Goal: Task Accomplishment & Management: Manage account settings

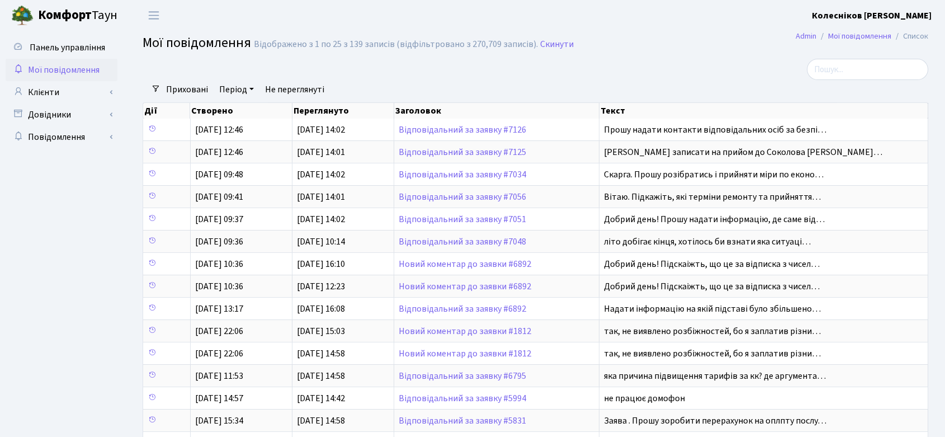
select select "25"
click at [49, 89] on link "Клієнти" at bounding box center [62, 92] width 112 height 22
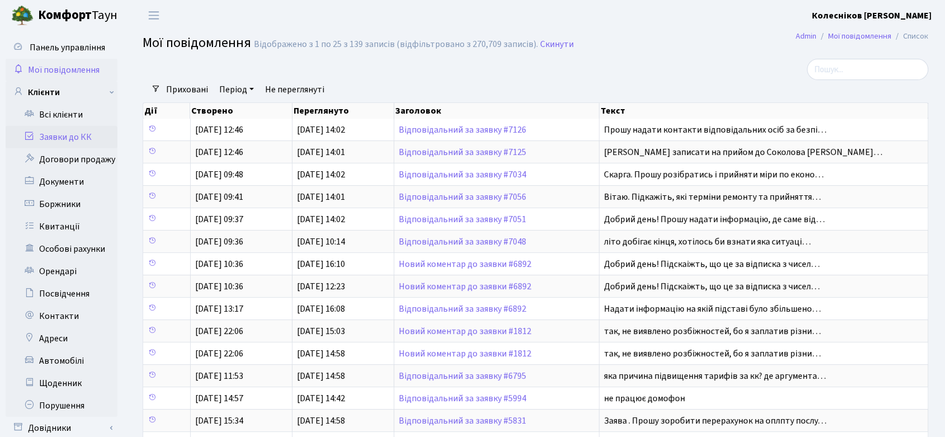
click at [79, 139] on link "Заявки до КК" at bounding box center [62, 137] width 112 height 22
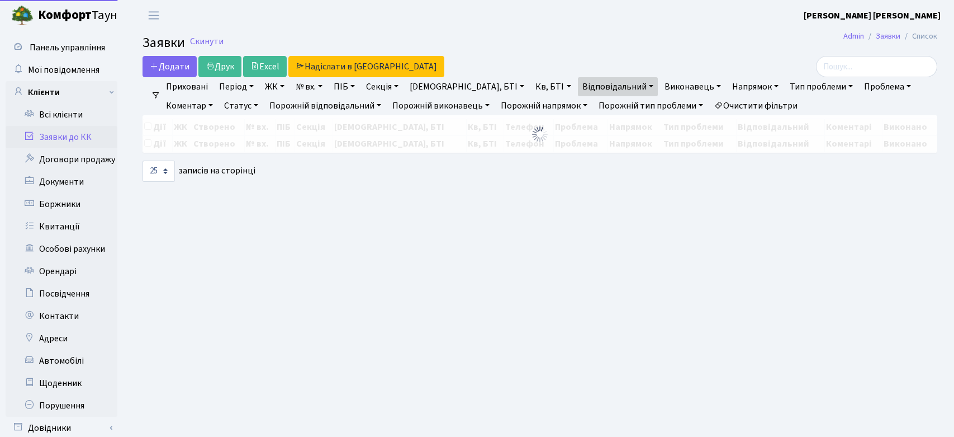
select select "25"
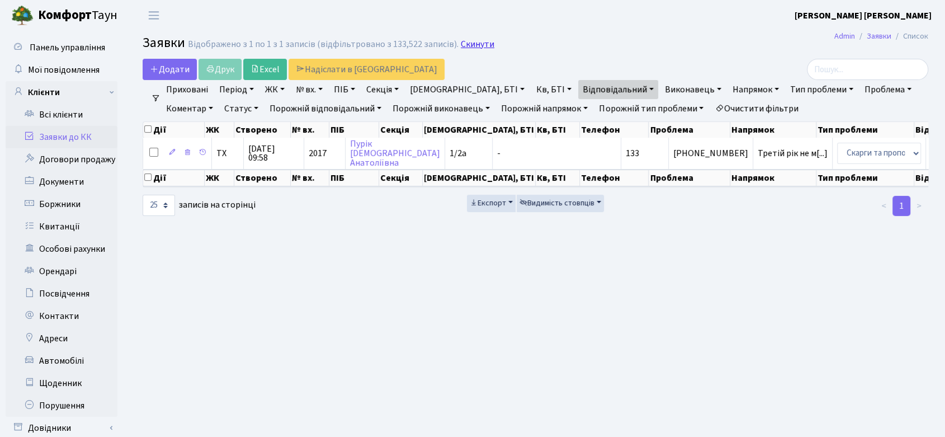
click at [465, 44] on link "Скинути" at bounding box center [478, 44] width 34 height 11
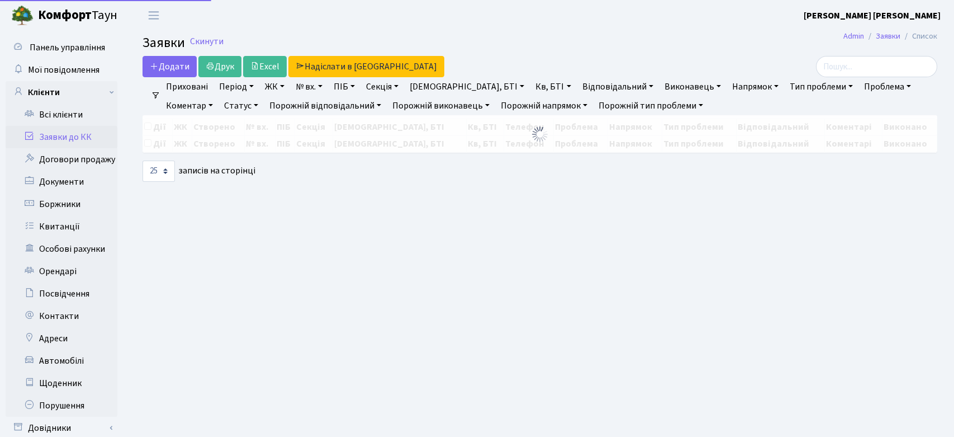
select select "25"
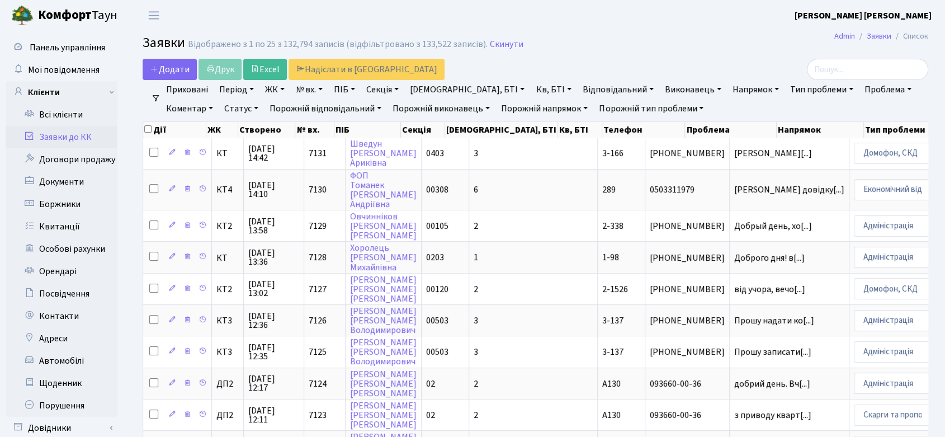
click at [75, 136] on link "Заявки до КК" at bounding box center [62, 137] width 112 height 22
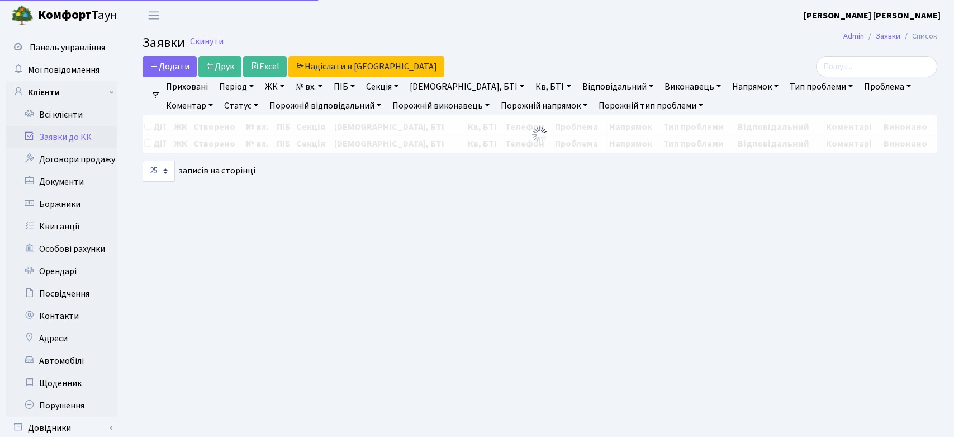
select select "25"
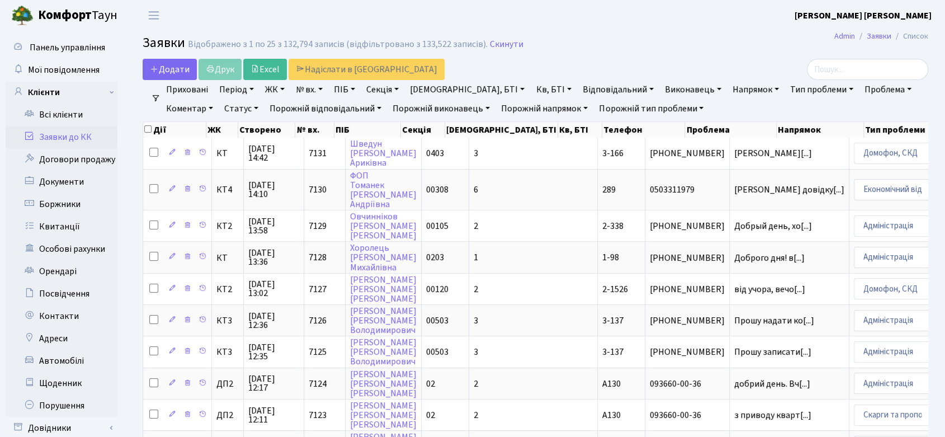
click at [306, 88] on link "№ вх." at bounding box center [309, 89] width 36 height 19
type input "5-174"
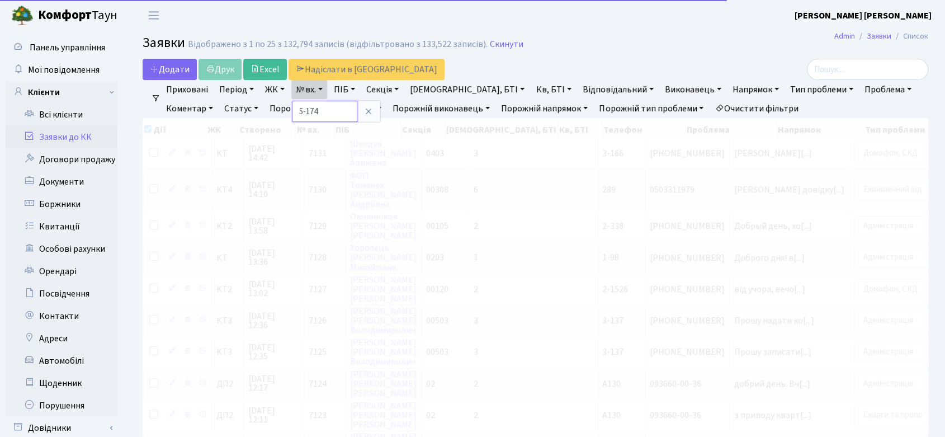
checkbox input "true"
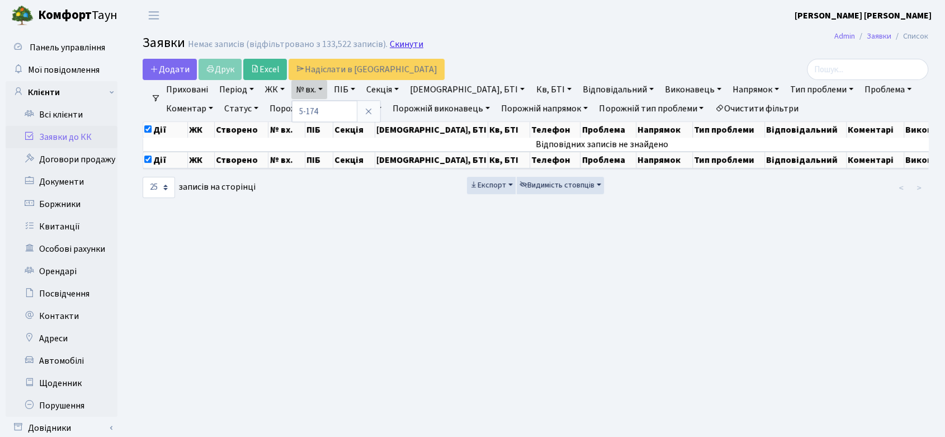
click at [402, 41] on link "Скинути" at bounding box center [407, 44] width 34 height 11
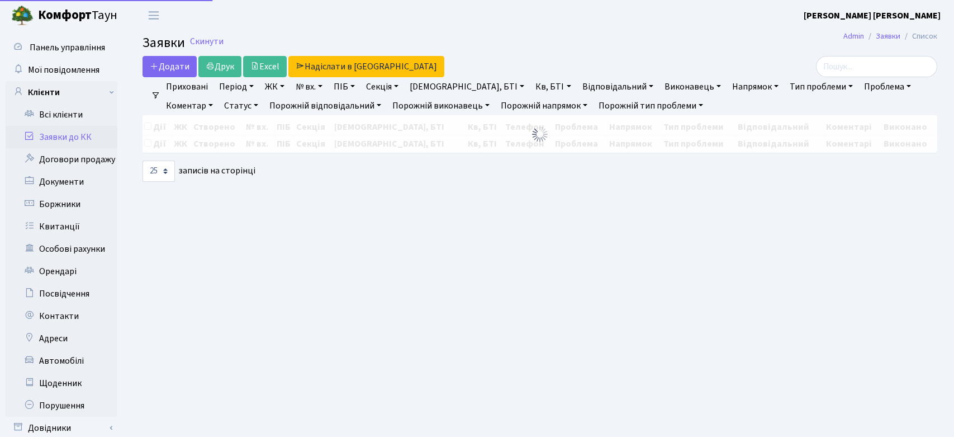
select select "25"
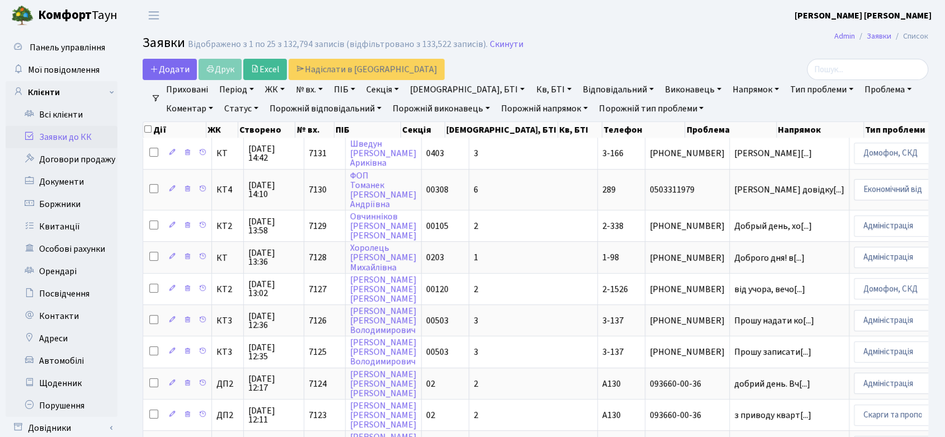
click at [319, 88] on link "№ вх." at bounding box center [309, 89] width 36 height 19
type input "5-174"
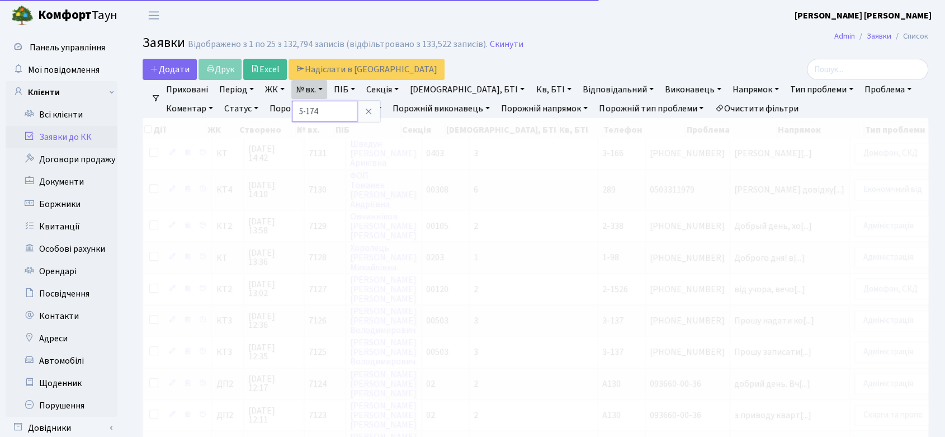
checkbox input "true"
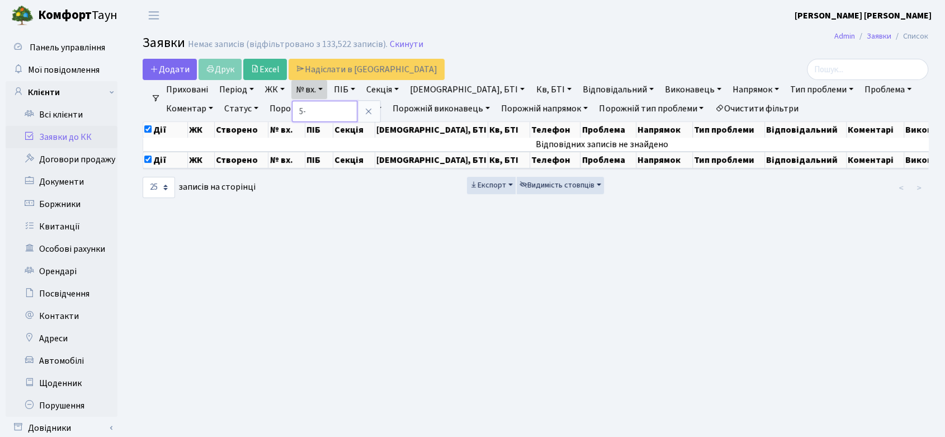
type input "5"
click at [277, 86] on link "ЖК" at bounding box center [274, 89] width 29 height 19
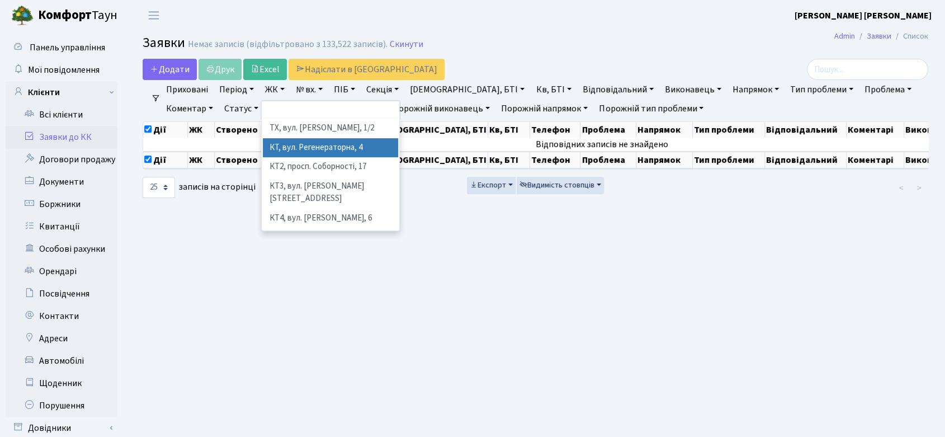
click at [331, 142] on li "КТ, вул. Регенераторна, 4" at bounding box center [330, 148] width 135 height 20
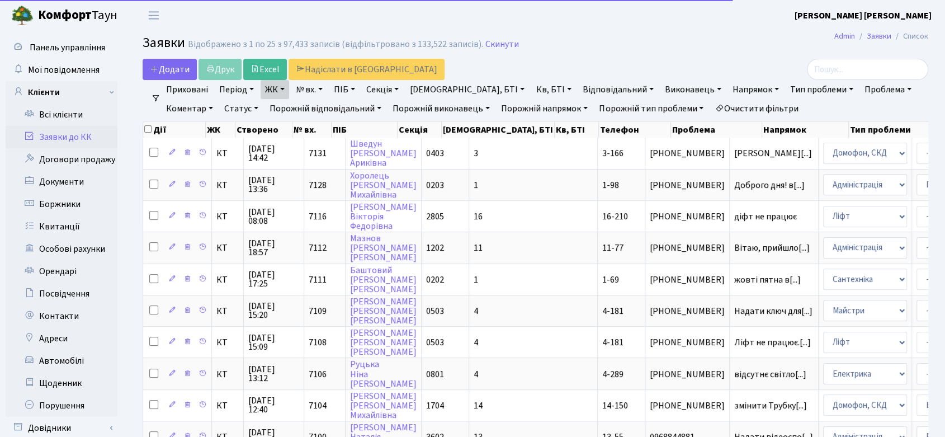
checkbox input "false"
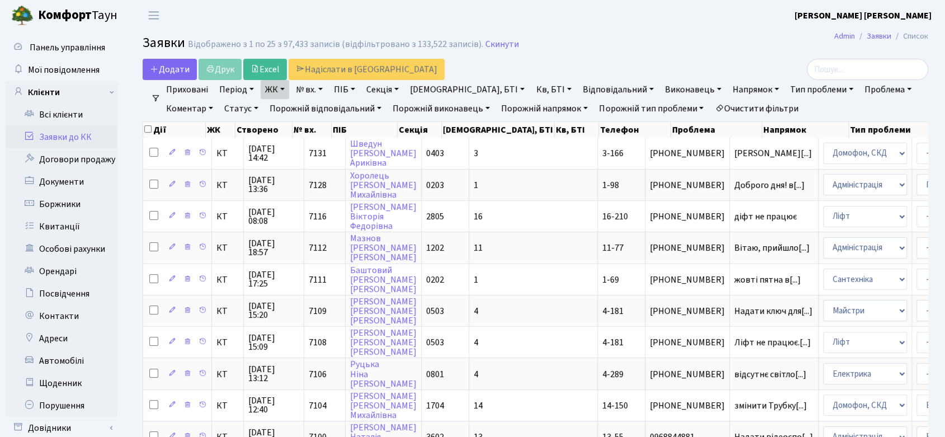
click at [531, 84] on link "Кв, БТІ" at bounding box center [553, 89] width 44 height 19
click at [532, 109] on input "text" at bounding box center [564, 111] width 65 height 21
type input "5-174"
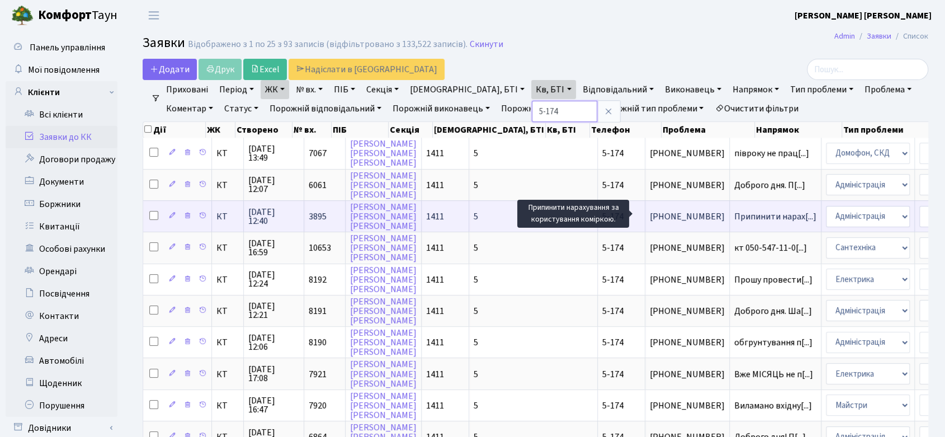
scroll to position [1, 0]
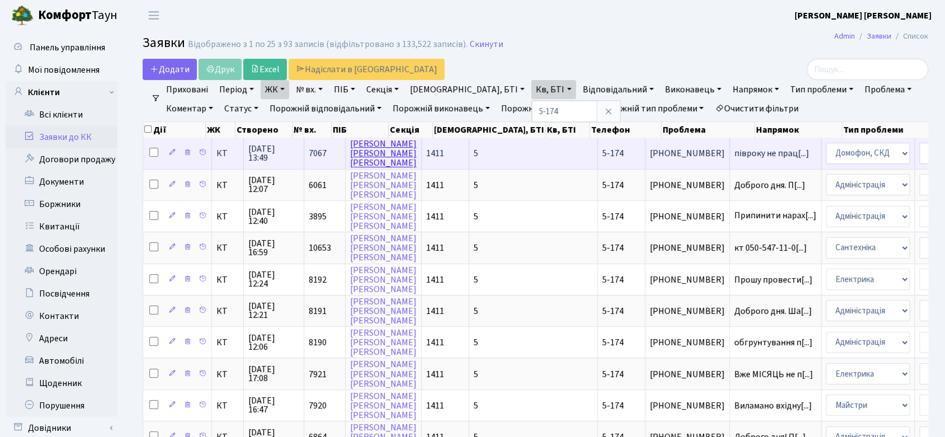
click at [367, 153] on link "Степаненко Олександр Анатолійович" at bounding box center [383, 153] width 67 height 31
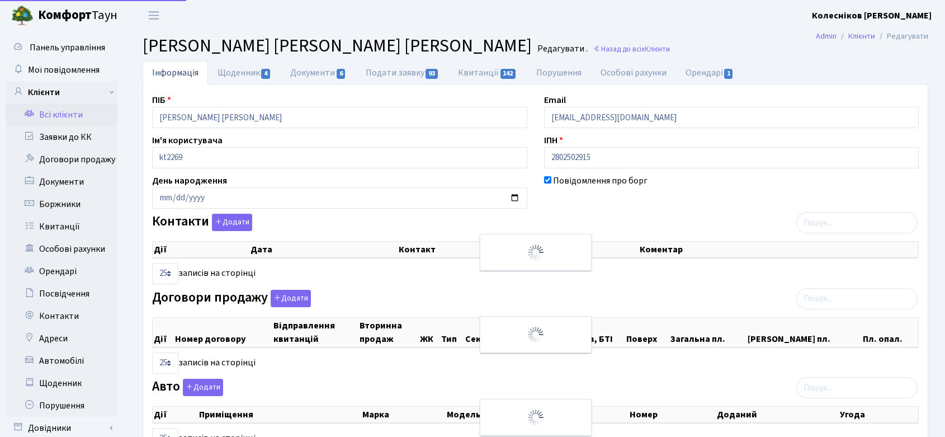
select select "25"
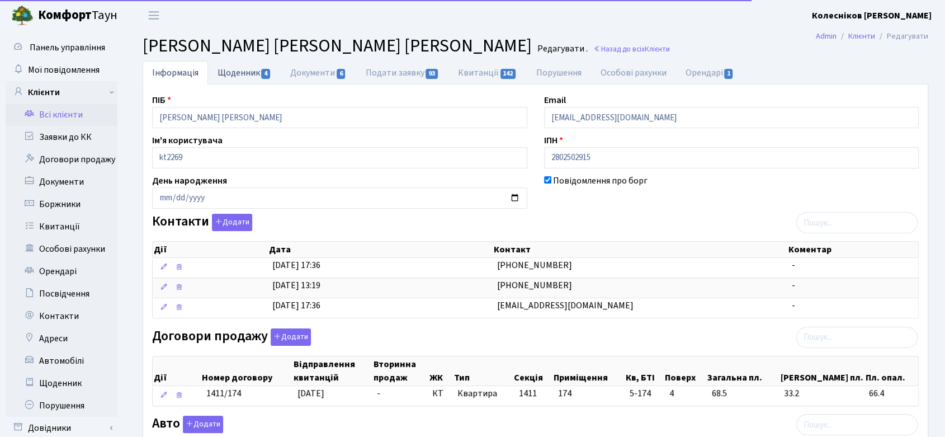
click at [252, 70] on link "Щоденник 4" at bounding box center [244, 72] width 73 height 23
select select "25"
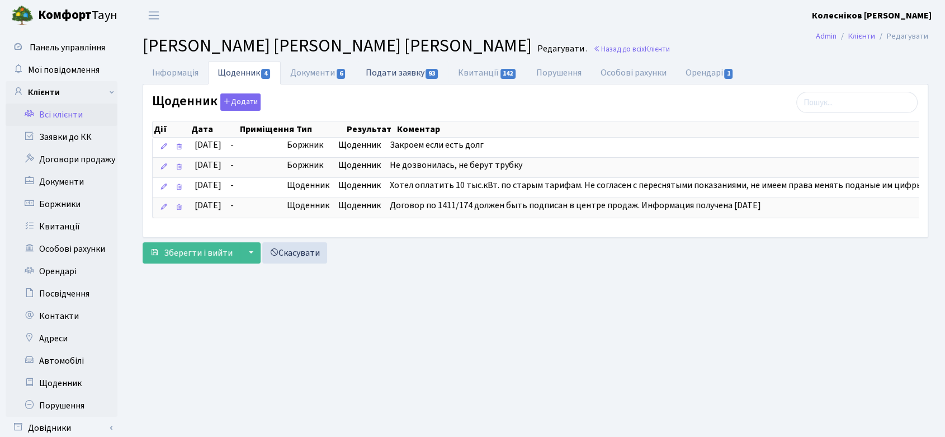
click at [423, 68] on link "Подати заявку 93" at bounding box center [402, 72] width 92 height 23
select select "25"
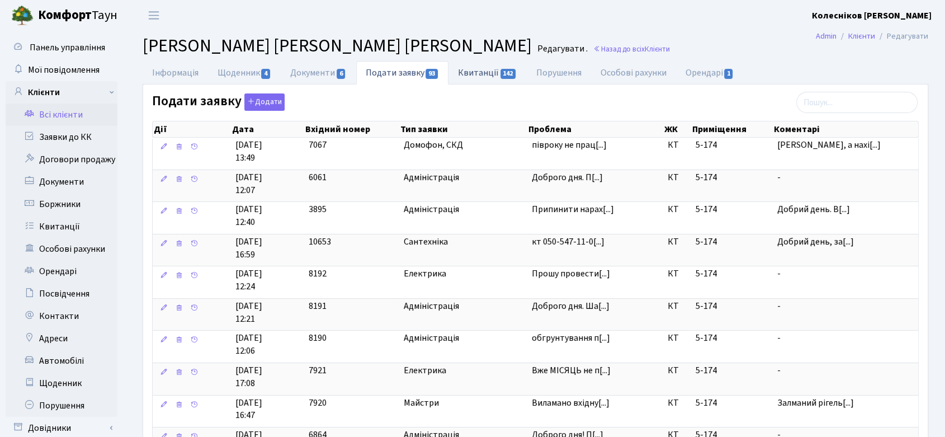
click at [496, 69] on link "Квитанції 142" at bounding box center [487, 72] width 78 height 23
select select "25"
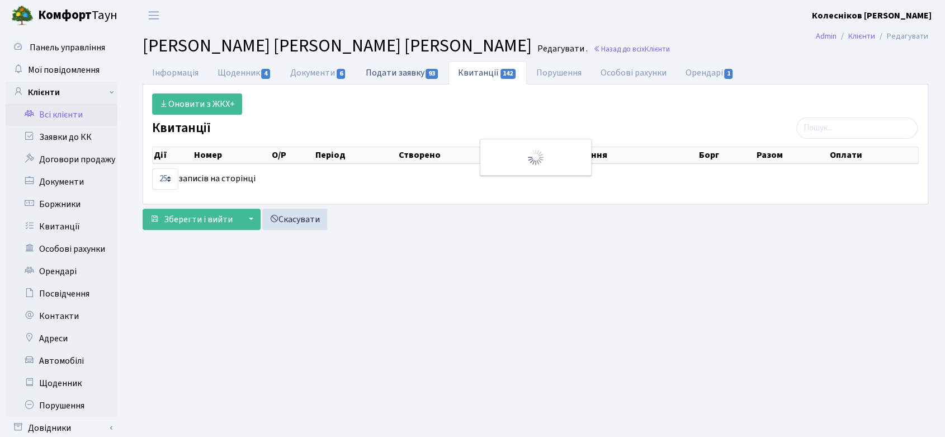
click at [407, 74] on link "Подати заявку 93" at bounding box center [402, 72] width 92 height 23
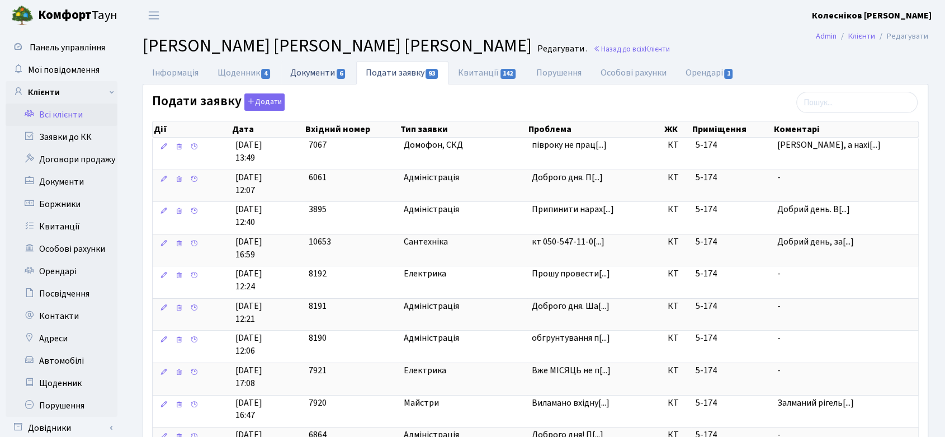
click at [311, 71] on link "Документи 6" at bounding box center [318, 72] width 75 height 23
select select "25"
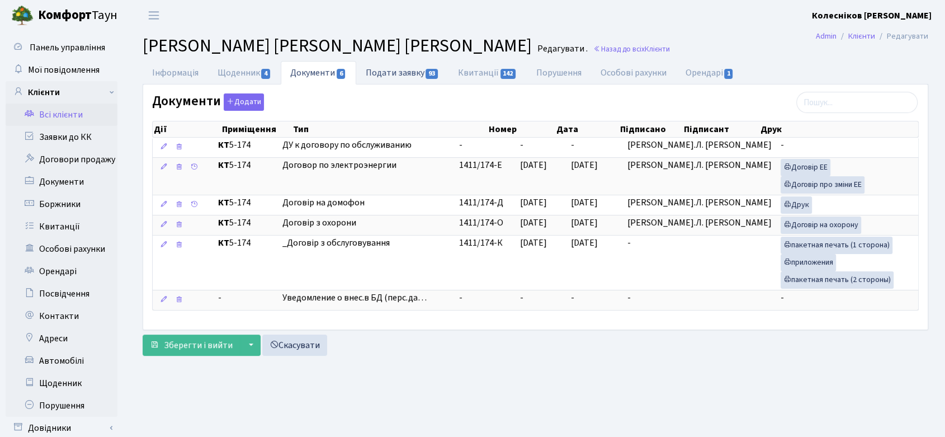
click at [413, 75] on link "Подати заявку 93" at bounding box center [402, 72] width 92 height 23
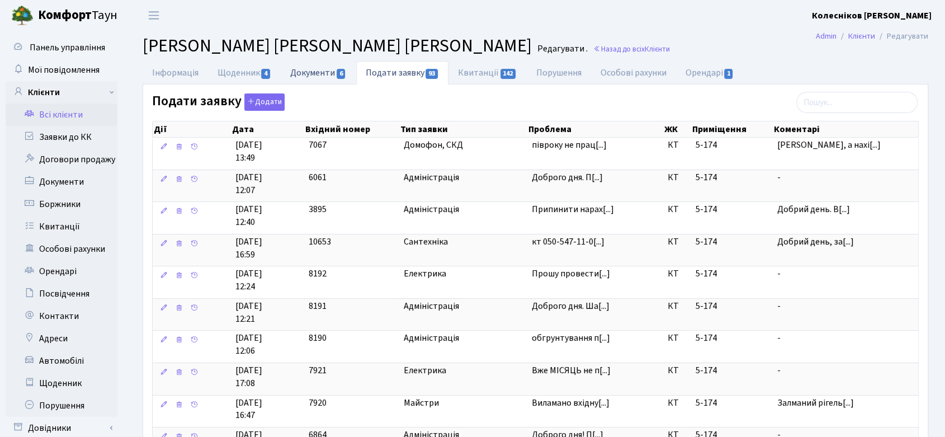
click at [309, 69] on link "Документи 6" at bounding box center [318, 72] width 75 height 23
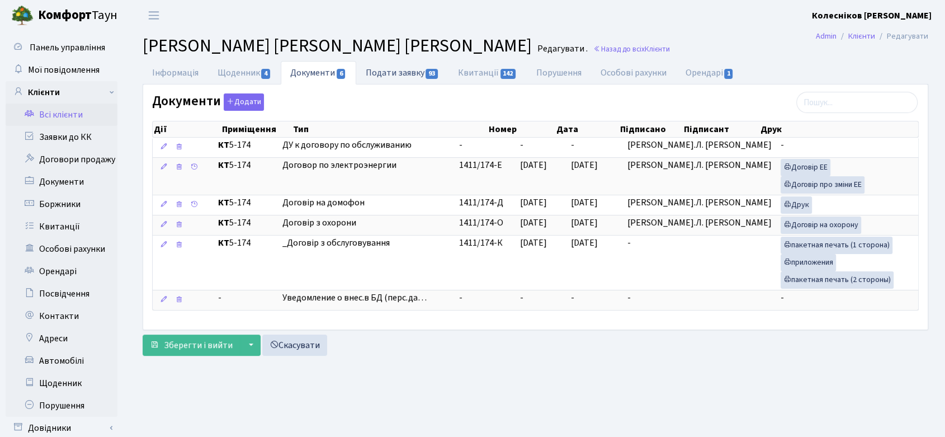
click at [421, 72] on link "Подати заявку 93" at bounding box center [402, 72] width 92 height 23
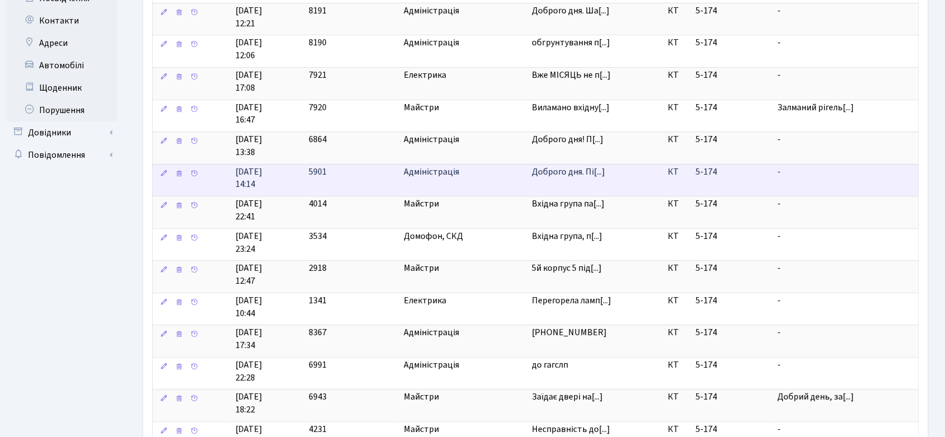
scroll to position [604, 0]
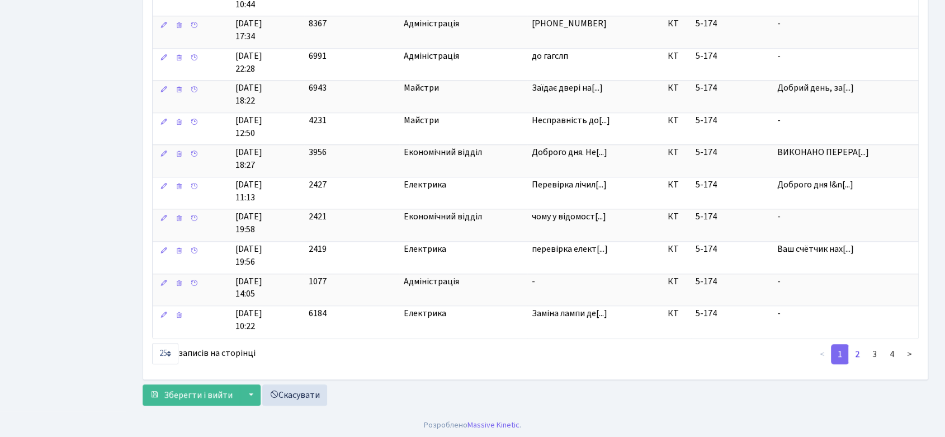
click at [862, 349] on link "2" at bounding box center [857, 354] width 18 height 20
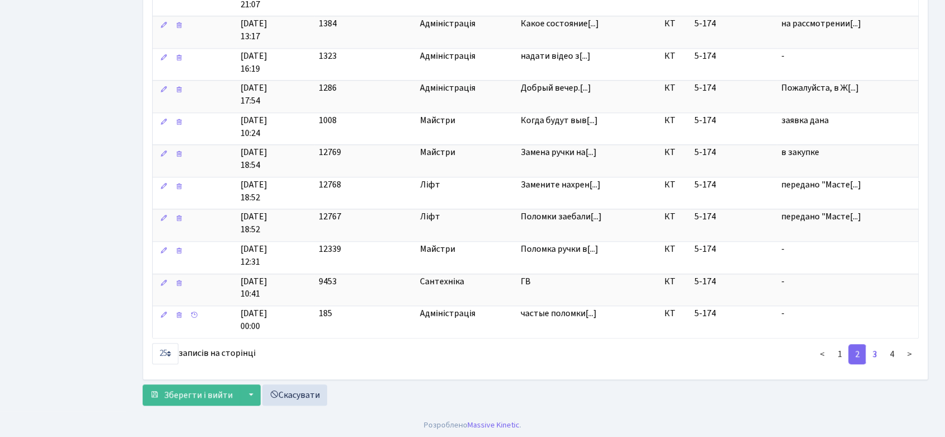
click at [871, 353] on link "3" at bounding box center [874, 354] width 18 height 20
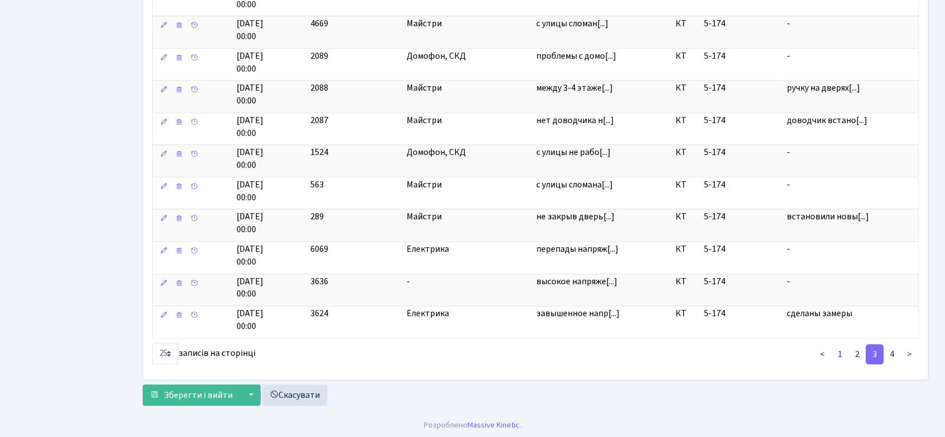
click at [836, 353] on link "1" at bounding box center [840, 354] width 18 height 20
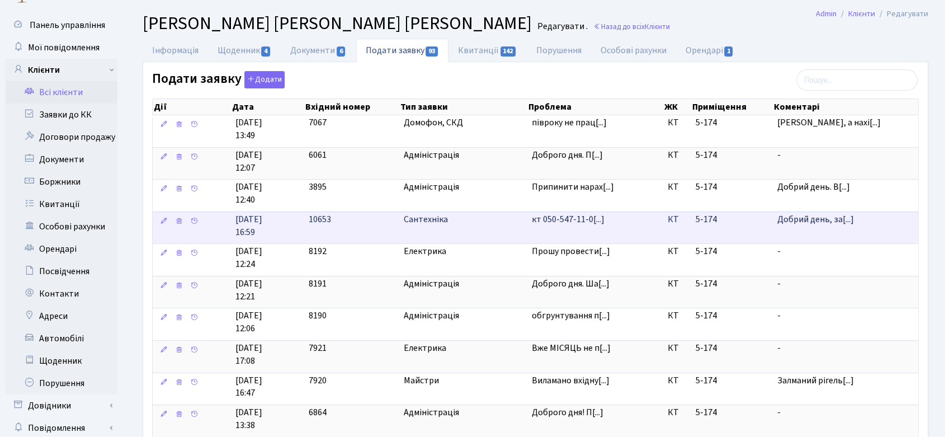
scroll to position [0, 0]
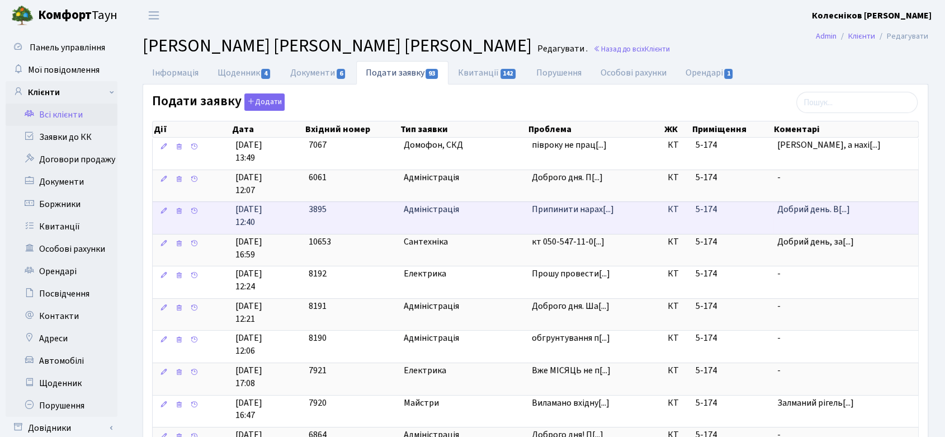
click at [493, 203] on span "Адміністрація" at bounding box center [463, 209] width 119 height 13
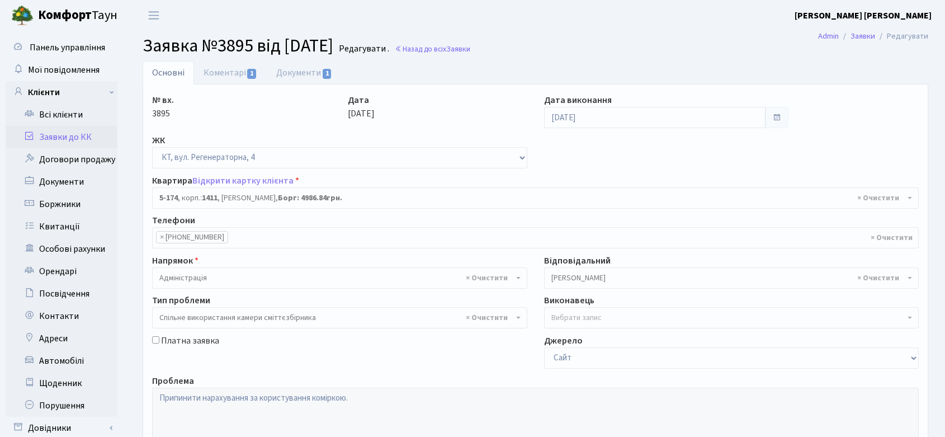
select select "2332"
select select "34"
click at [222, 72] on link "Коментарі 1" at bounding box center [230, 72] width 73 height 23
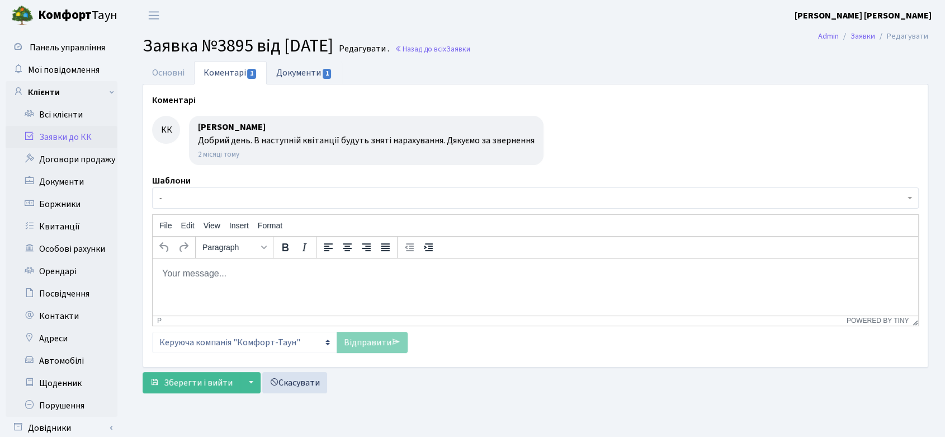
click at [313, 65] on link "Документи 1" at bounding box center [304, 72] width 75 height 23
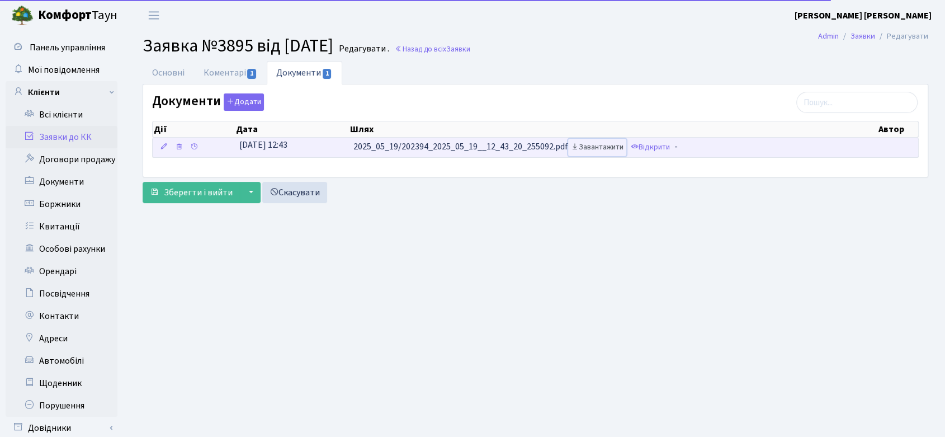
click at [606, 146] on link "Завантажити" at bounding box center [597, 147] width 58 height 17
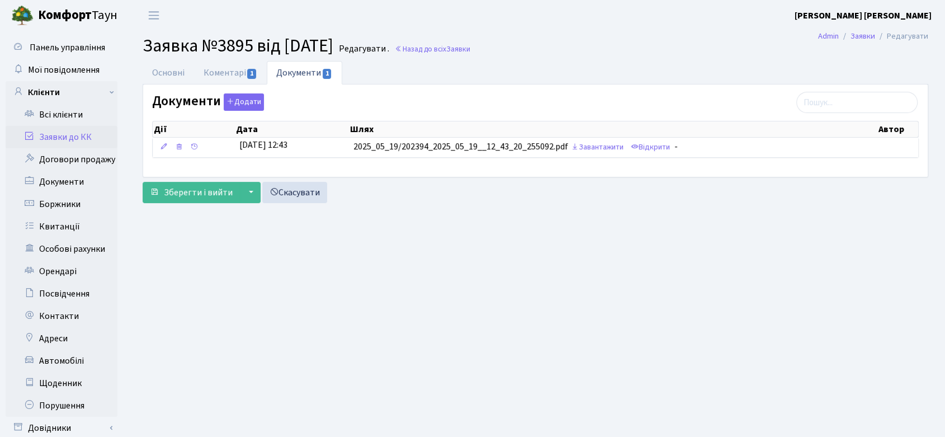
click at [372, 417] on main "Admin Заявки Редагувати Заявка №3895 від [DATE] [GEOGRAPHIC_DATA] . Назад до вс…" at bounding box center [535, 249] width 819 height 436
click at [231, 72] on link "Коментарі 1" at bounding box center [230, 72] width 73 height 23
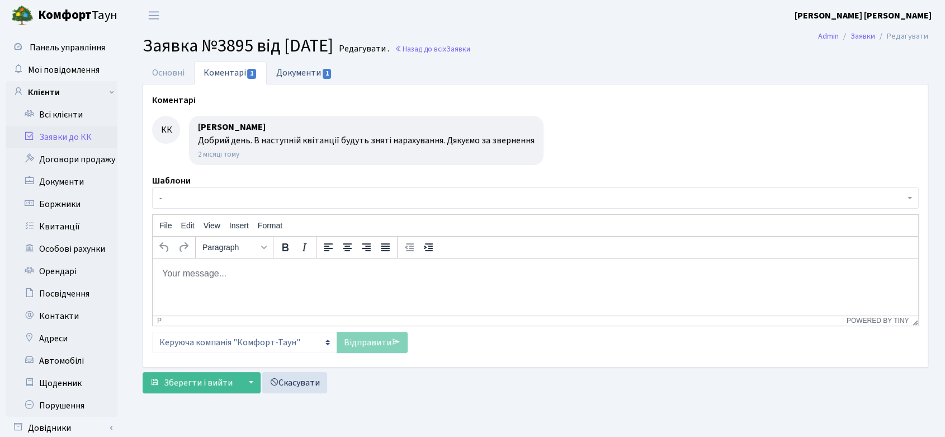
click at [307, 72] on link "Документи 1" at bounding box center [304, 72] width 75 height 23
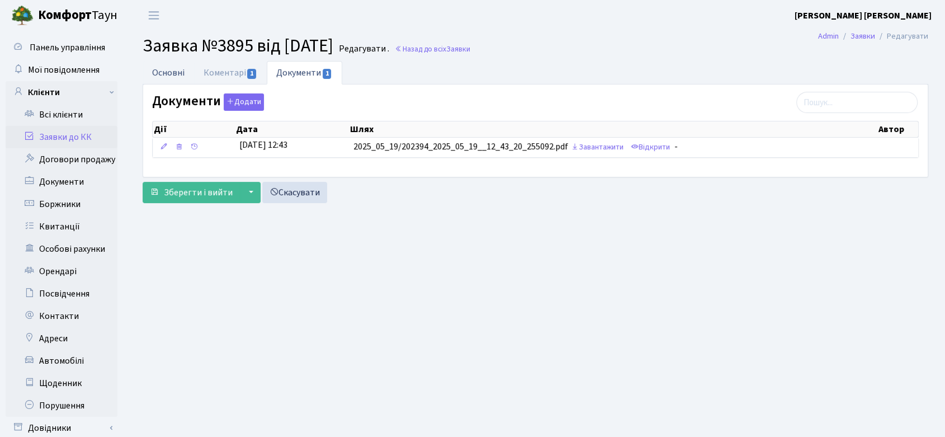
click at [168, 72] on link "Основні" at bounding box center [168, 72] width 51 height 23
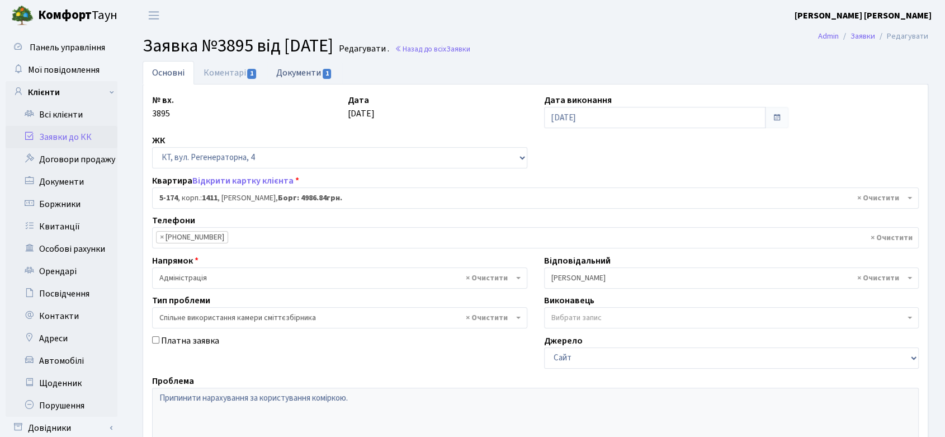
click at [286, 74] on link "Документи 1" at bounding box center [304, 72] width 75 height 23
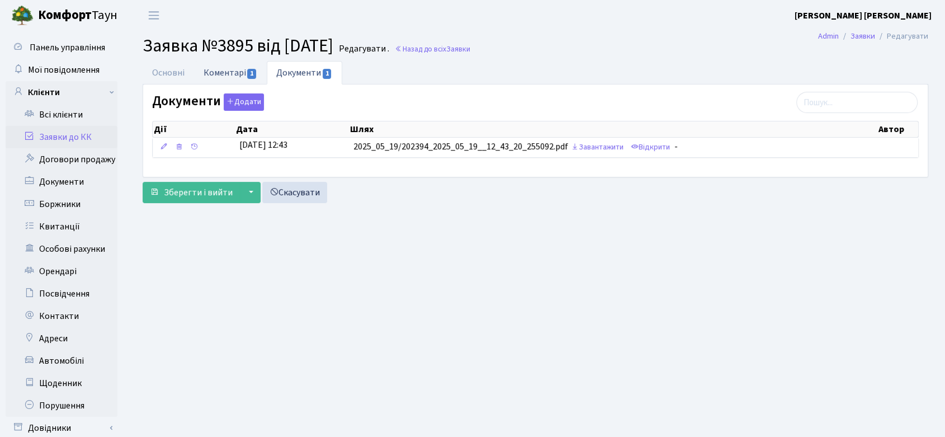
click at [233, 72] on link "Коментарі 1" at bounding box center [230, 72] width 73 height 23
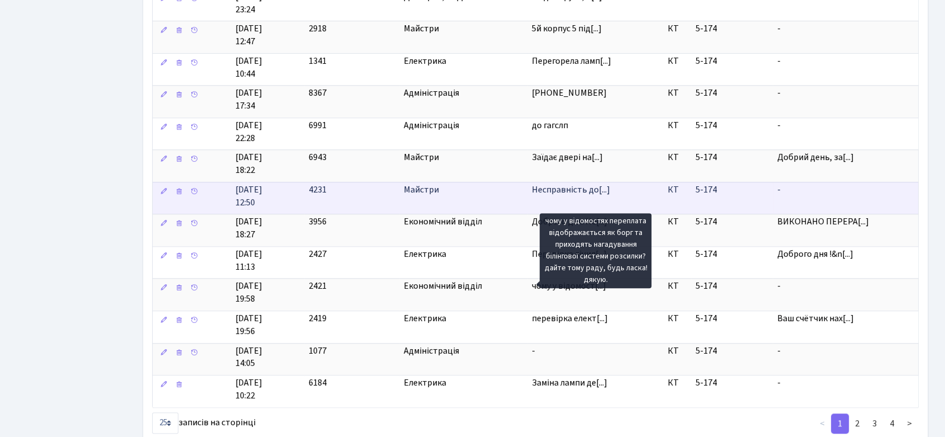
scroll to position [604, 0]
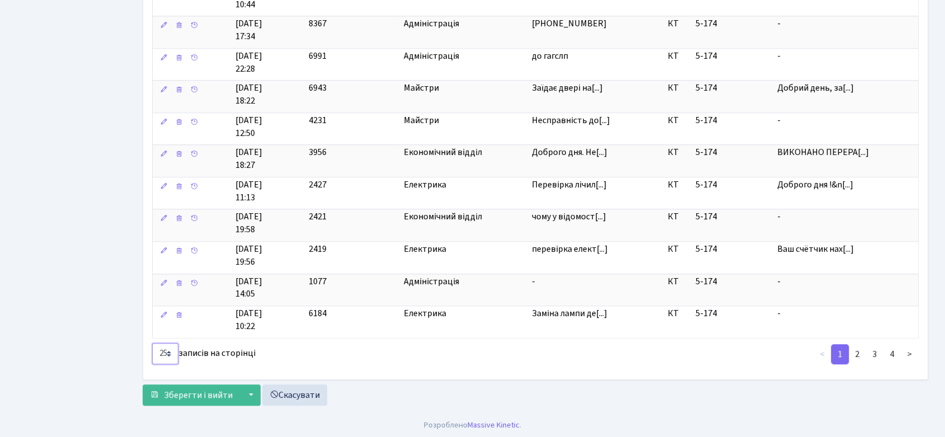
click at [163, 348] on select "10 25 50 100" at bounding box center [165, 353] width 26 height 21
select select "100"
click at [152, 343] on select "10 25 50 100" at bounding box center [165, 353] width 26 height 21
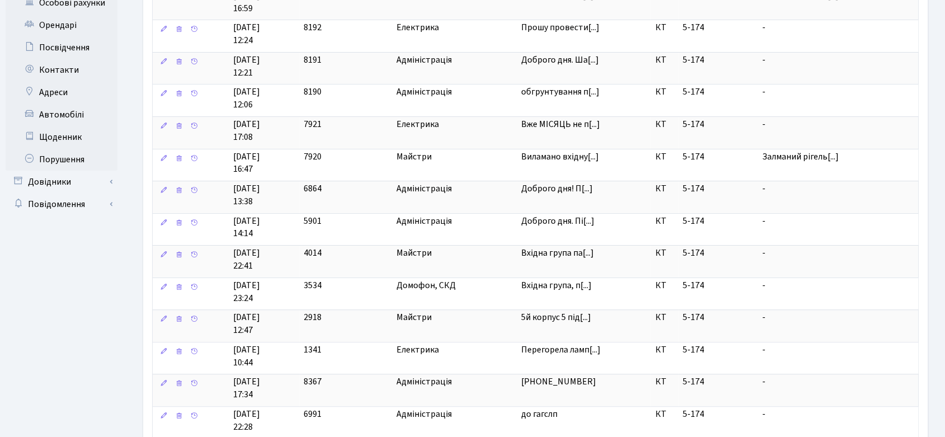
scroll to position [0, 0]
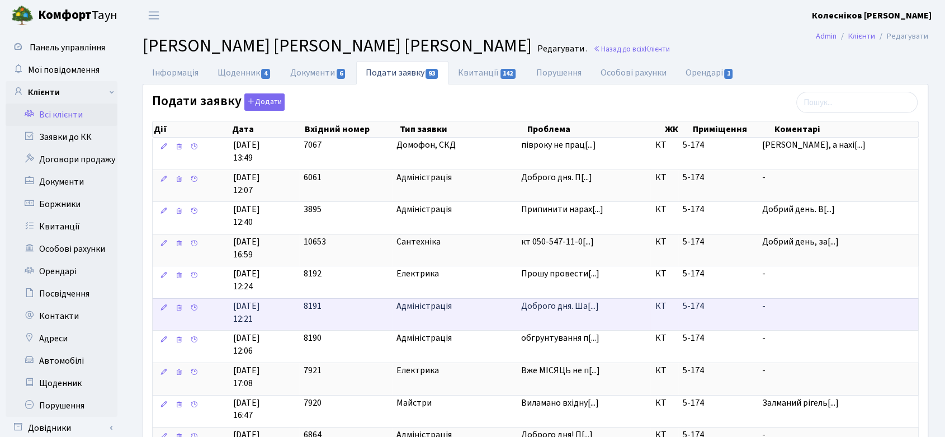
click at [542, 183] on span "Доброго дня. Ша[...]" at bounding box center [556, 177] width 71 height 12
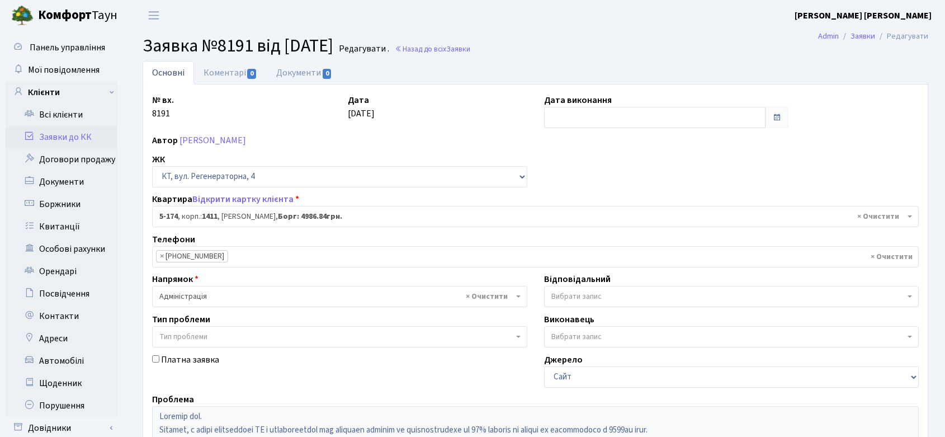
select select "2332"
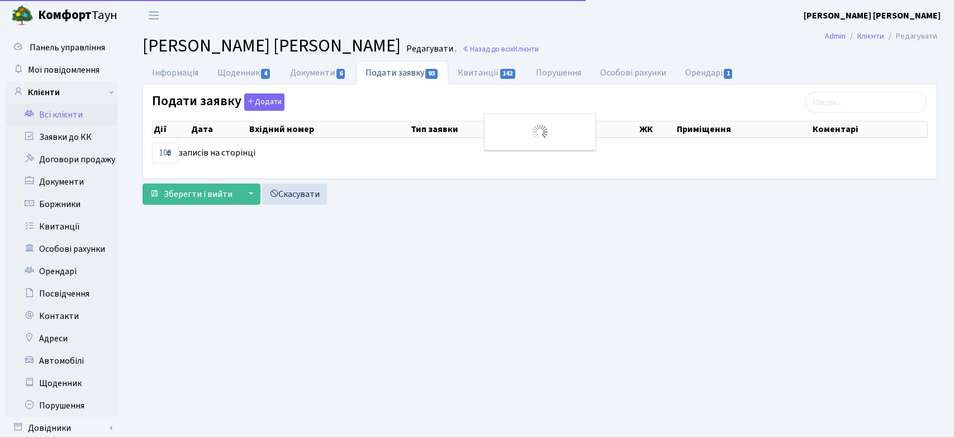
select select "100"
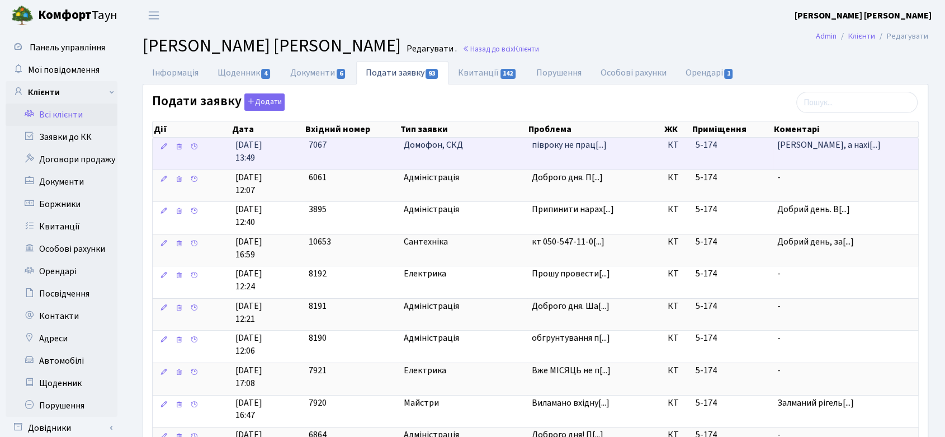
click at [558, 143] on span "півроку не прац[...]" at bounding box center [569, 145] width 75 height 12
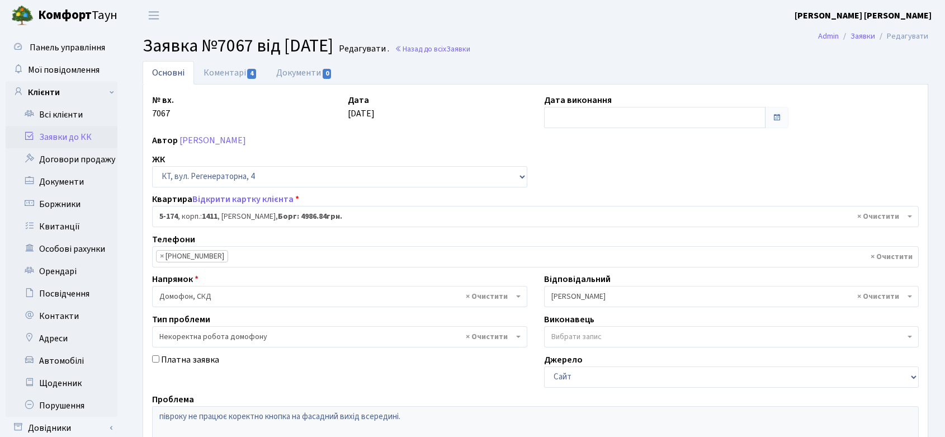
select select "2332"
select select "38"
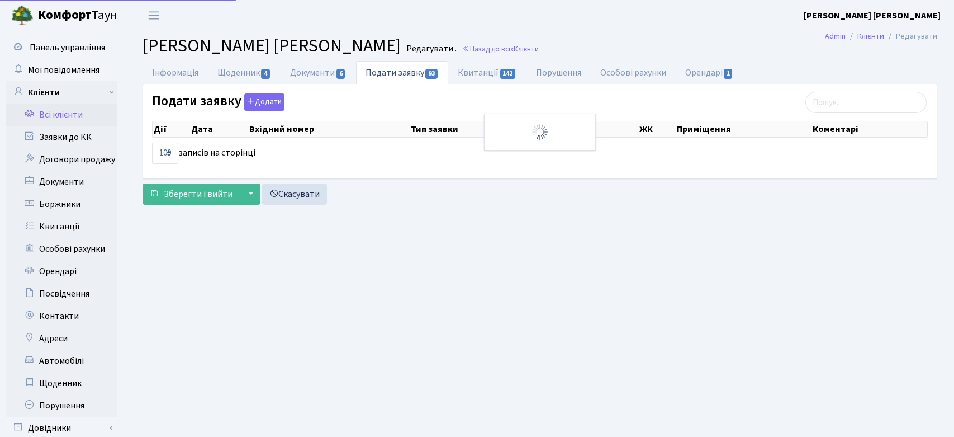
select select "100"
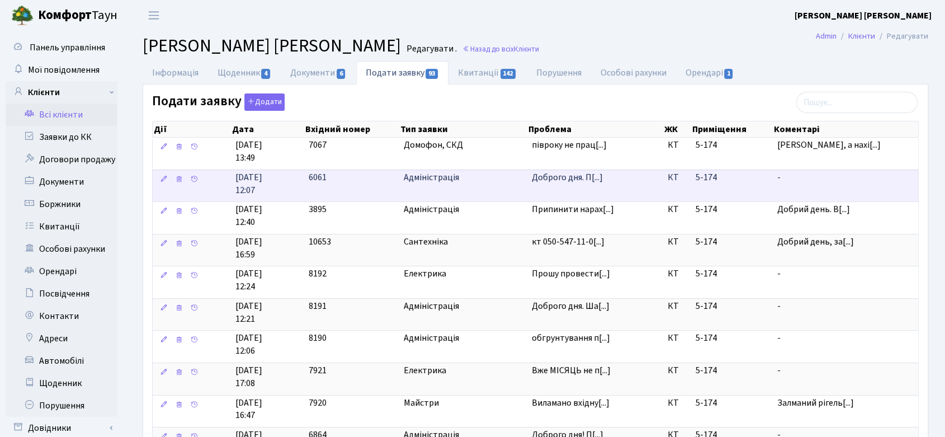
click at [510, 180] on span "Адміністрація" at bounding box center [463, 177] width 119 height 13
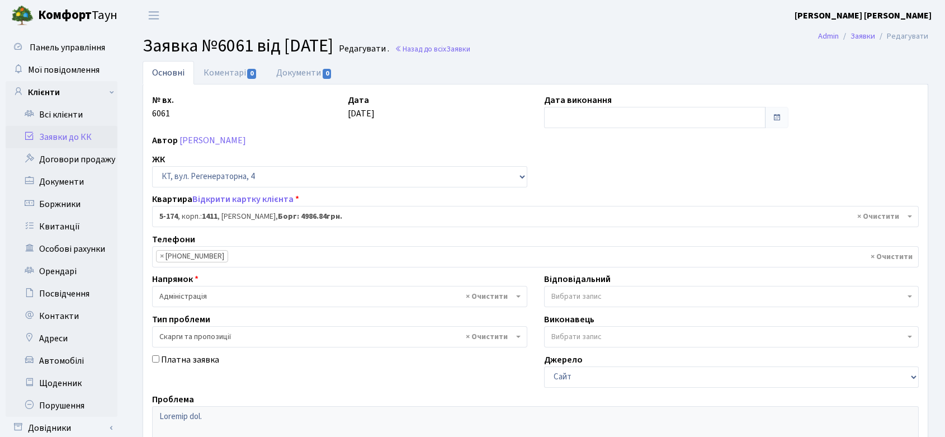
select select "2332"
select select "55"
drag, startPoint x: 283, startPoint y: 41, endPoint x: 321, endPoint y: 44, distance: 38.1
click at [321, 44] on span "Заявка №6061 від [DATE]" at bounding box center [238, 46] width 191 height 26
drag, startPoint x: 345, startPoint y: 145, endPoint x: 177, endPoint y: 145, distance: 168.8
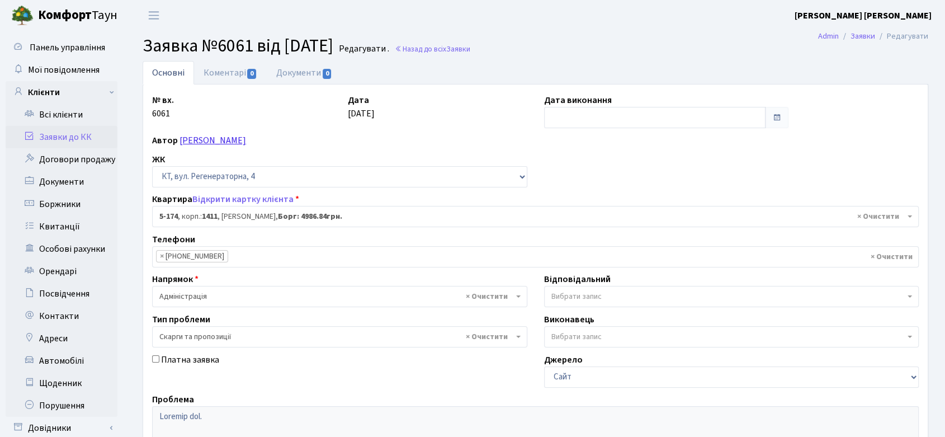
click at [177, 145] on div "Автор [PERSON_NAME]" at bounding box center [535, 140] width 783 height 13
copy link "[PERSON_NAME]"
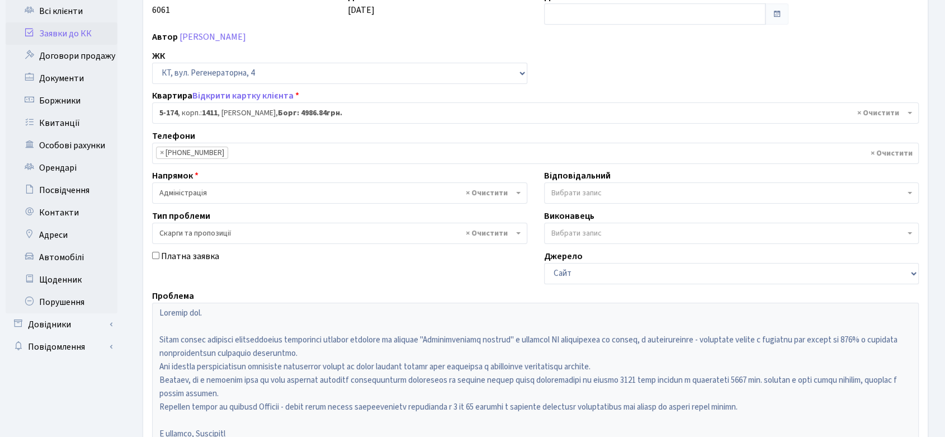
scroll to position [229, 0]
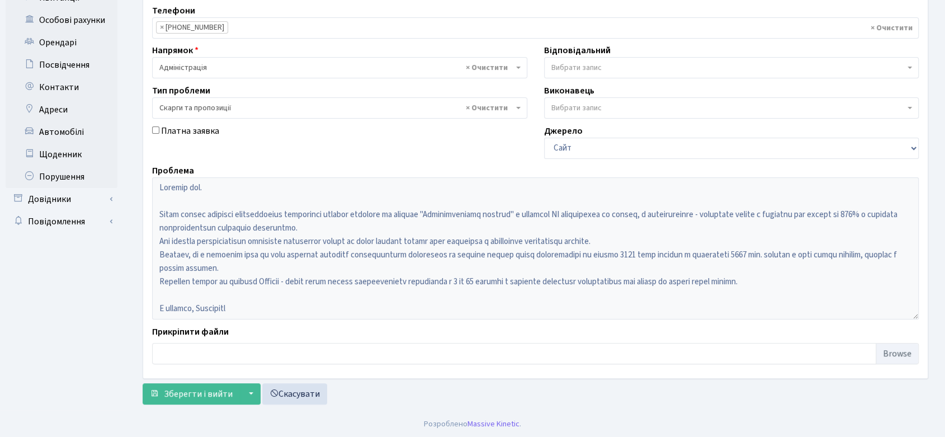
click at [67, 302] on ul "Панель управління Мої повідомлення Клієнти" at bounding box center [62, 106] width 112 height 596
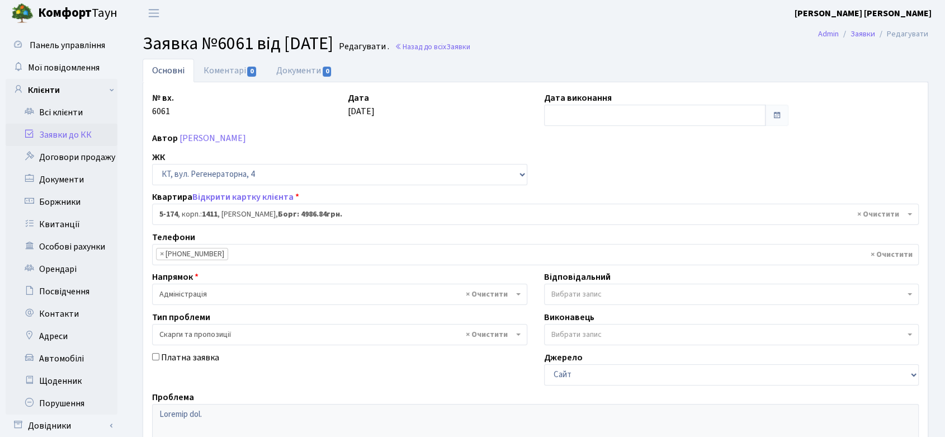
scroll to position [0, 0]
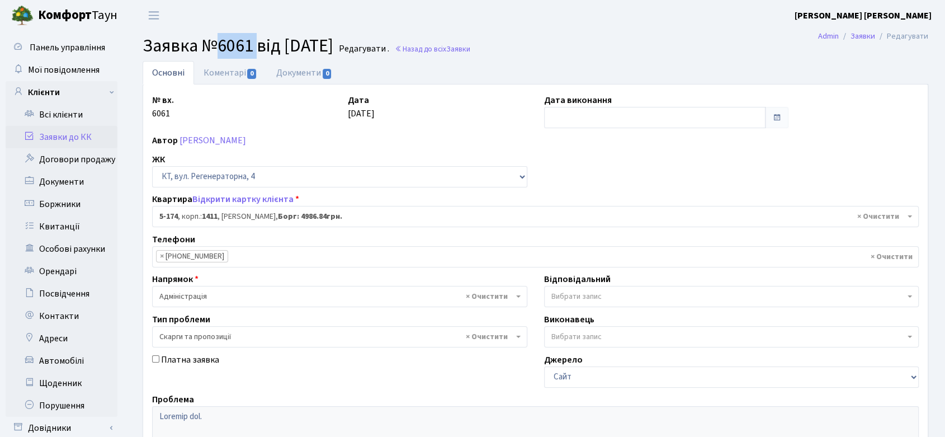
drag, startPoint x: 220, startPoint y: 45, endPoint x: 259, endPoint y: 48, distance: 38.7
click at [259, 48] on span "Заявка №6061 від [DATE]" at bounding box center [238, 46] width 191 height 26
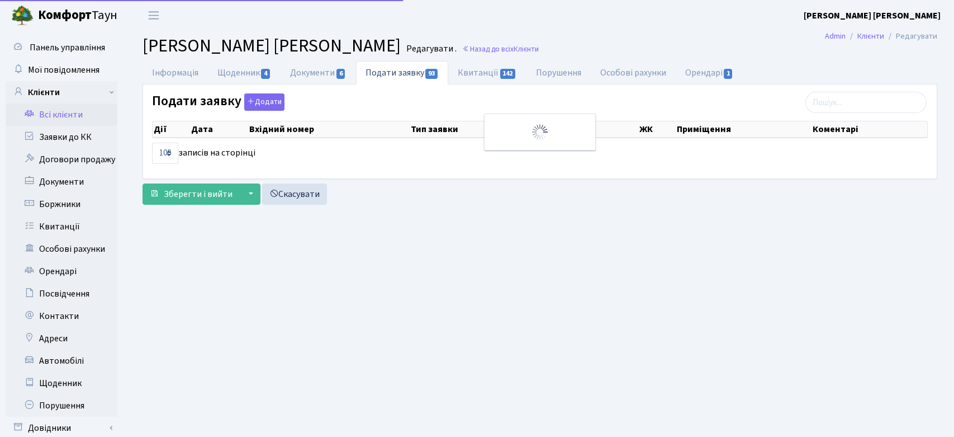
select select "100"
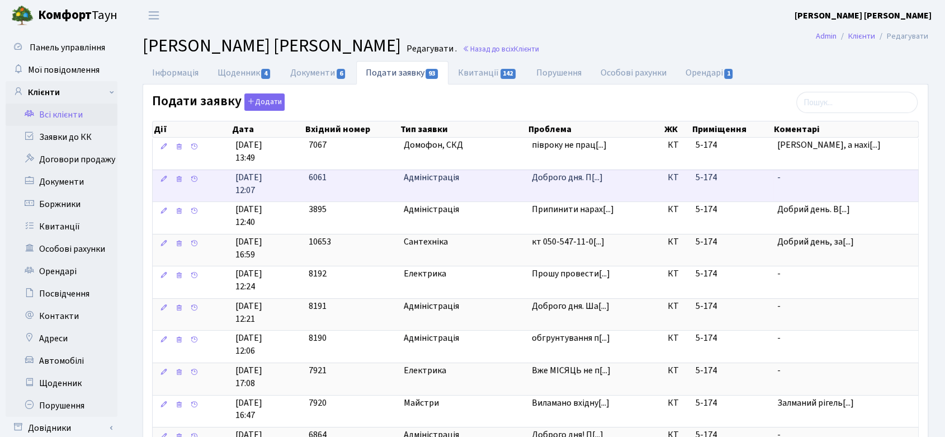
drag, startPoint x: 580, startPoint y: 177, endPoint x: 461, endPoint y: 182, distance: 119.2
click at [456, 183] on td "Адміністрація" at bounding box center [463, 185] width 128 height 32
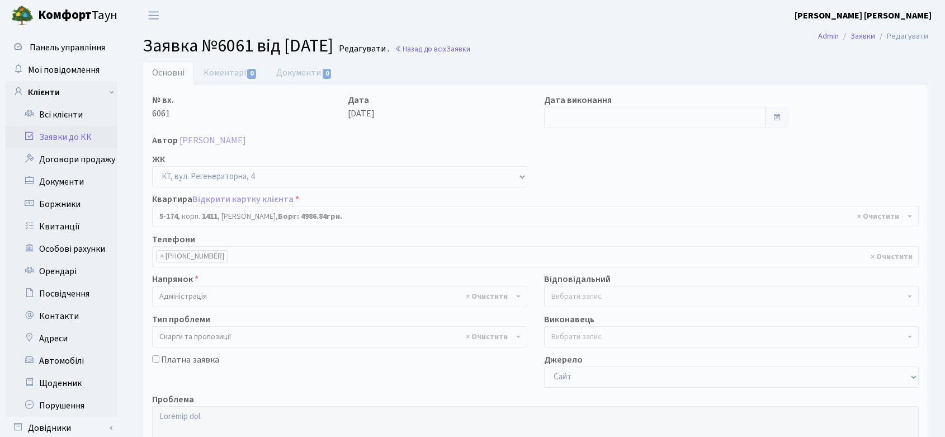
select select "2332"
select select "55"
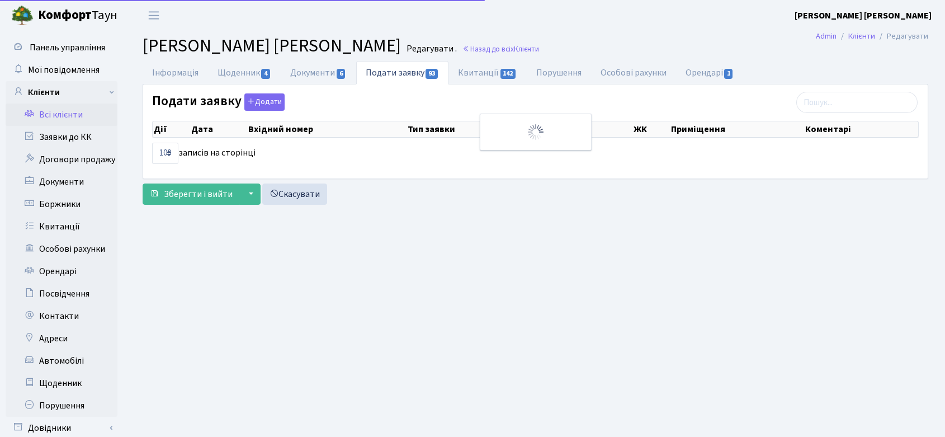
select select "100"
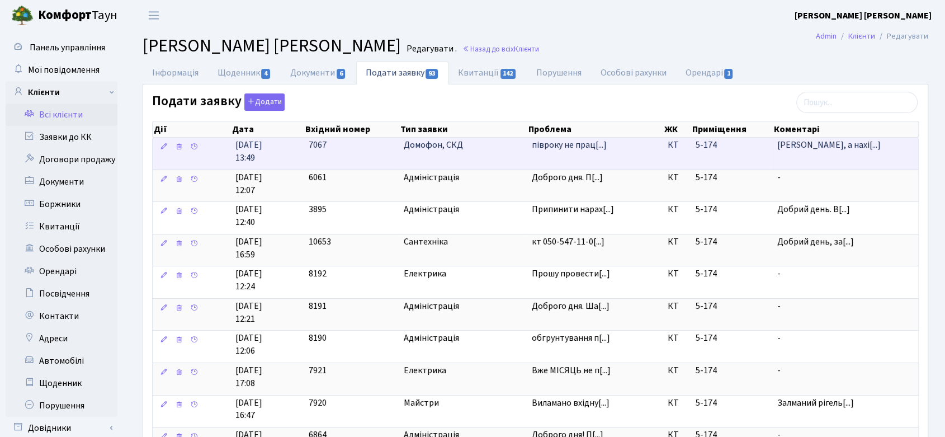
click at [434, 146] on span "Домофон, СКД" at bounding box center [463, 145] width 119 height 13
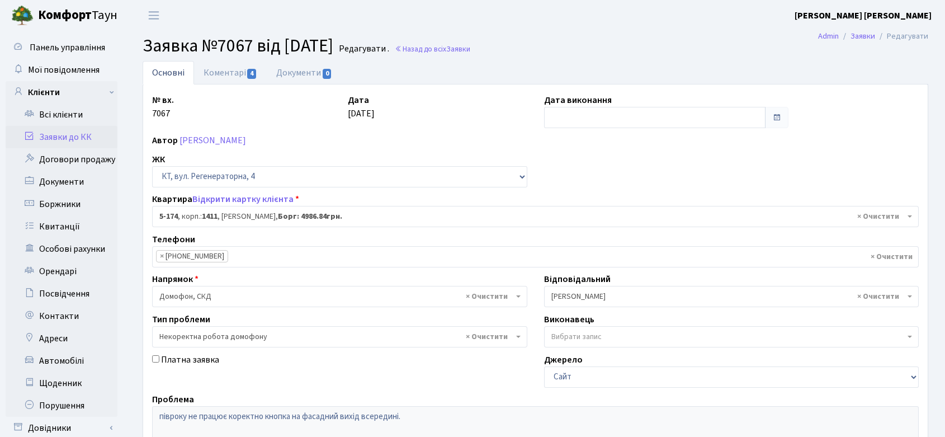
select select "2332"
select select "38"
click at [235, 73] on link "Коментарі 4" at bounding box center [230, 72] width 73 height 23
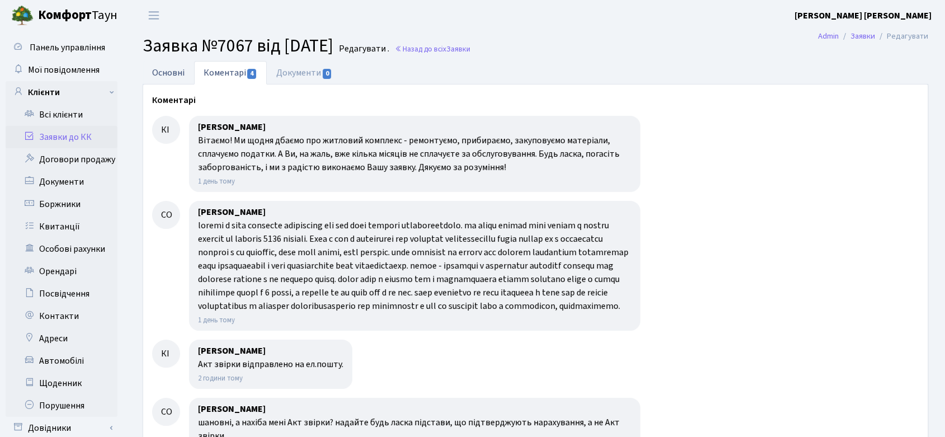
click at [170, 75] on link "Основні" at bounding box center [168, 72] width 51 height 23
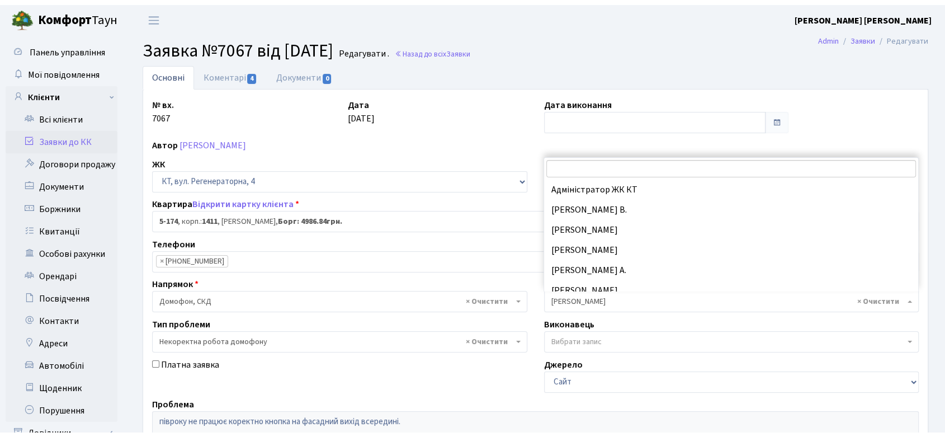
scroll to position [141, 0]
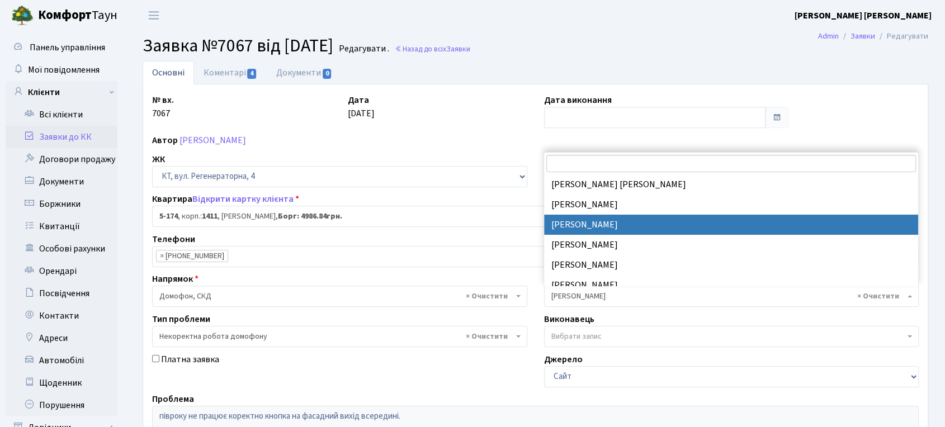
drag, startPoint x: 608, startPoint y: 295, endPoint x: 559, endPoint y: 302, distance: 49.8
click at [559, 302] on span "× Корчун А. А." at bounding box center [731, 296] width 375 height 21
click at [617, 318] on div "Виконавець - Байбарза В. М. Віжул В. В. Галактіонов М. В. Гілко С. О. Дядюшкін …" at bounding box center [732, 329] width 392 height 35
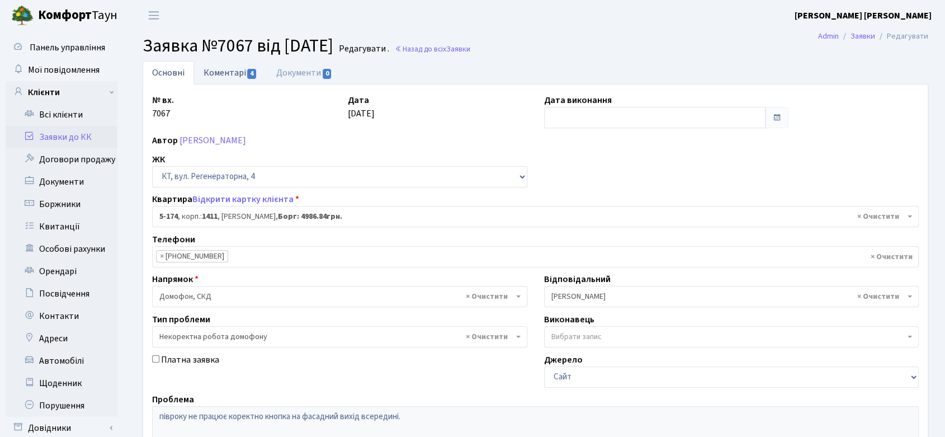
click at [235, 77] on link "Коментарі 4" at bounding box center [230, 72] width 73 height 23
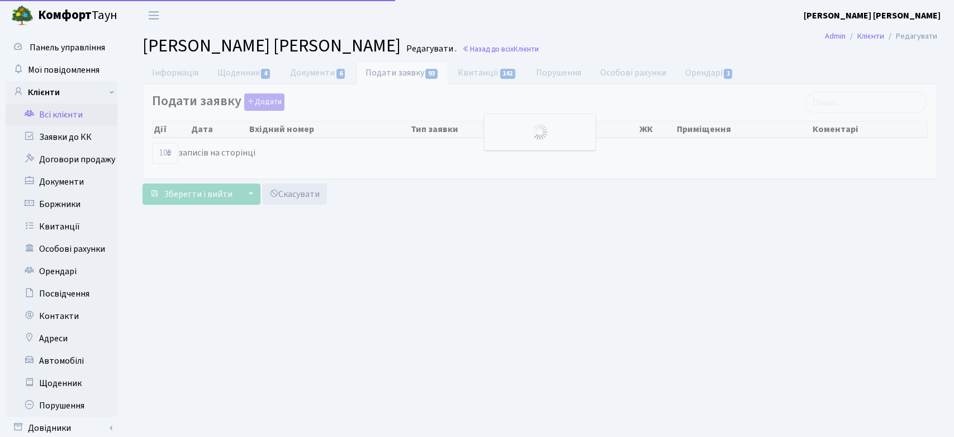
select select "100"
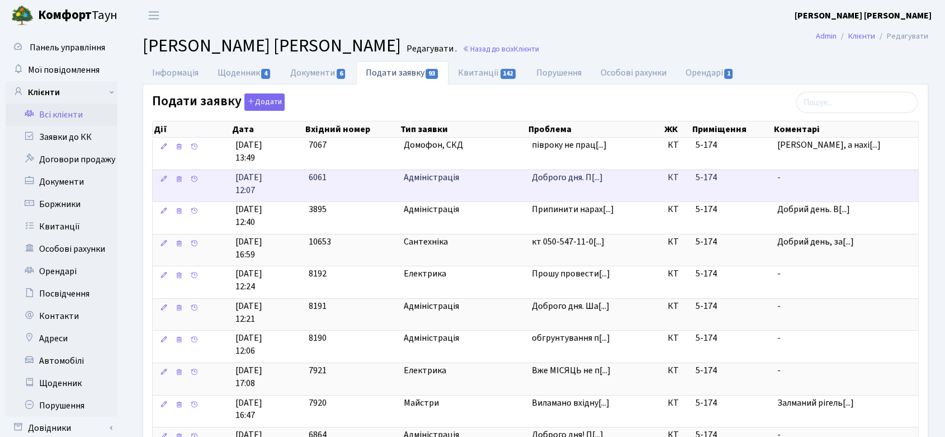
click at [541, 174] on span "Доброго дня. П[...]" at bounding box center [567, 177] width 71 height 12
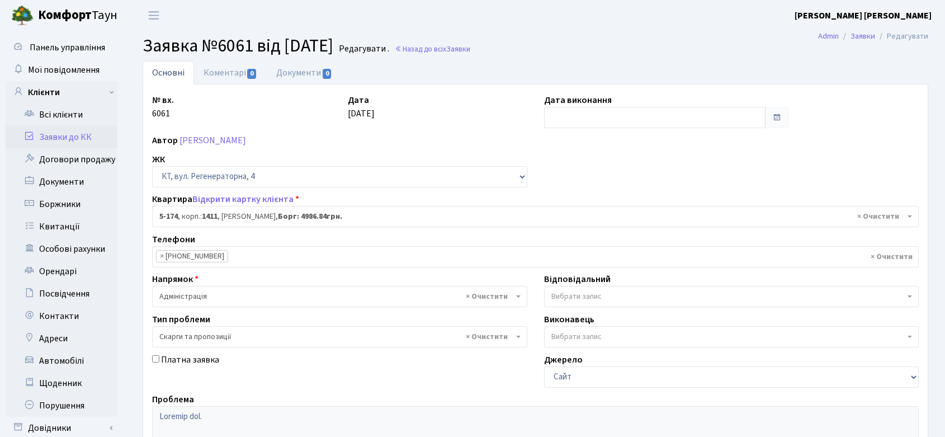
select select "2332"
select select "55"
